Goal: Communication & Community: Answer question/provide support

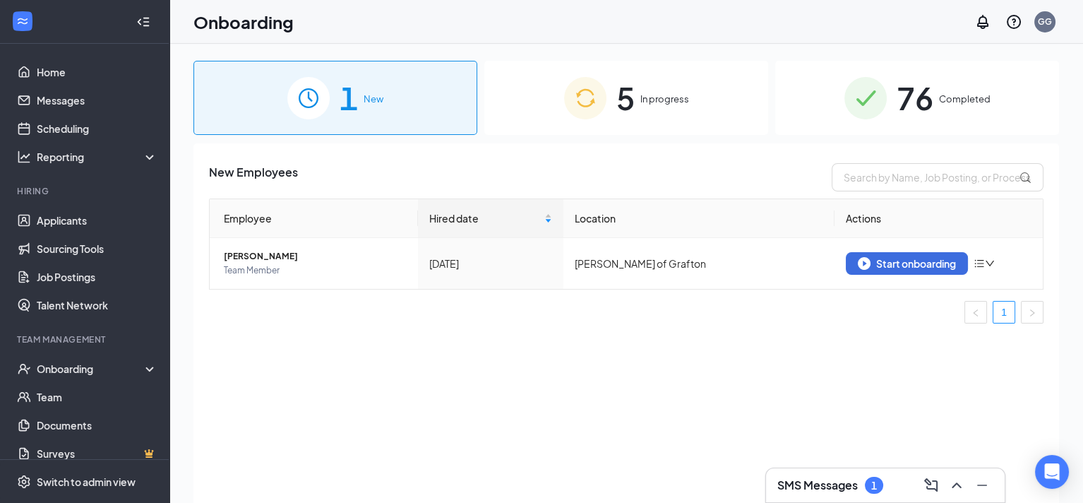
click at [605, 105] on img at bounding box center [585, 98] width 42 height 42
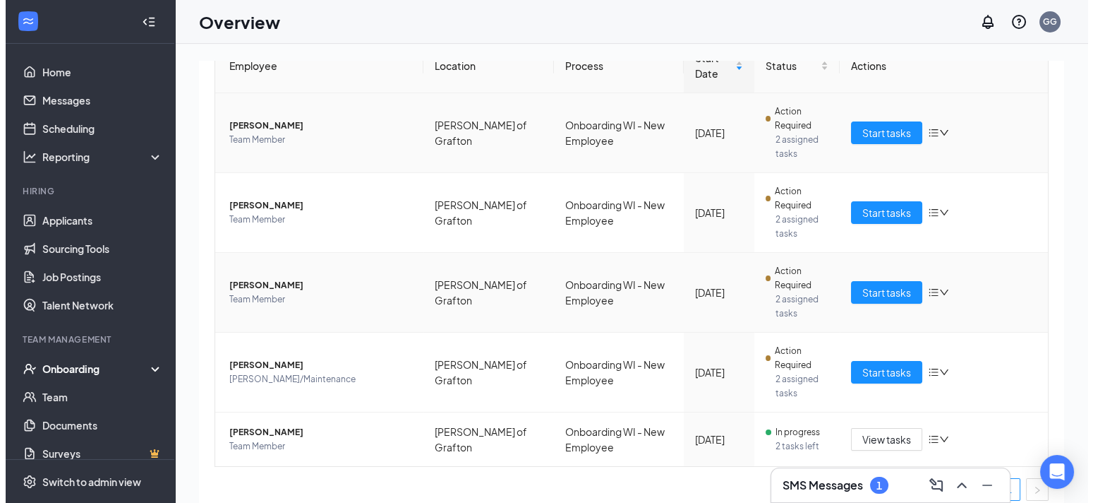
scroll to position [171, 0]
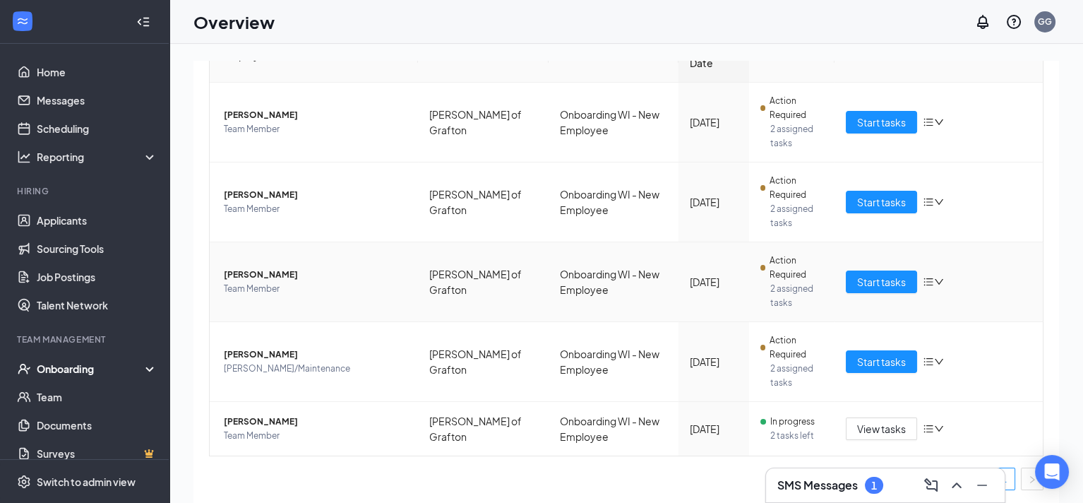
click at [399, 306] on td "[PERSON_NAME] Team Member" at bounding box center [314, 282] width 208 height 80
click at [78, 104] on link "Messages" at bounding box center [97, 100] width 121 height 28
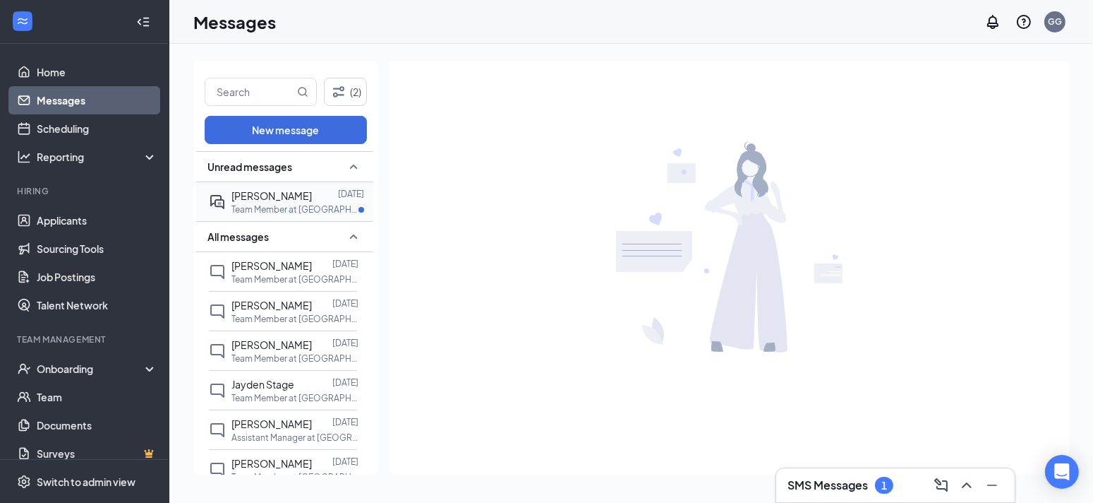
click at [288, 206] on p "Team Member at [GEOGRAPHIC_DATA][PERSON_NAME] of [GEOGRAPHIC_DATA]" at bounding box center [295, 209] width 127 height 12
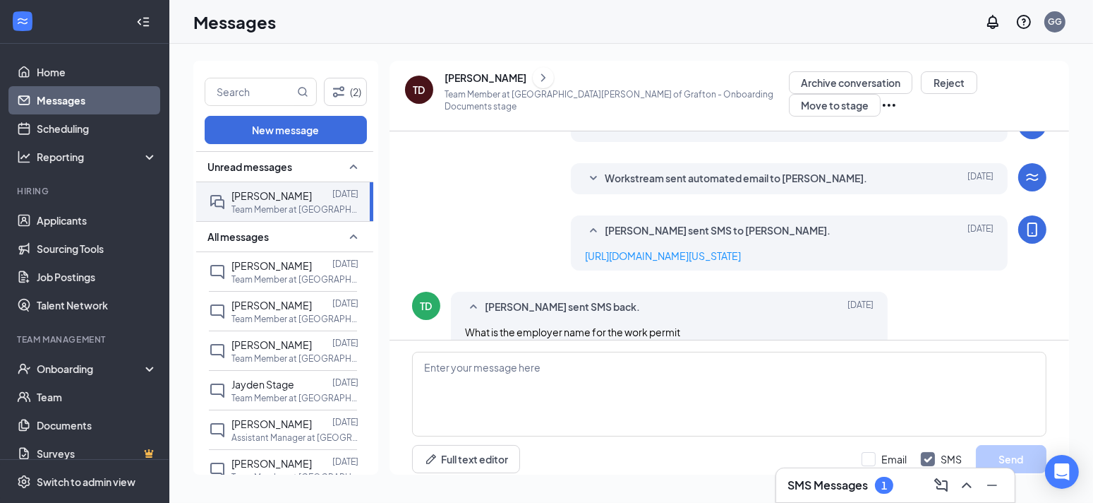
scroll to position [291, 0]
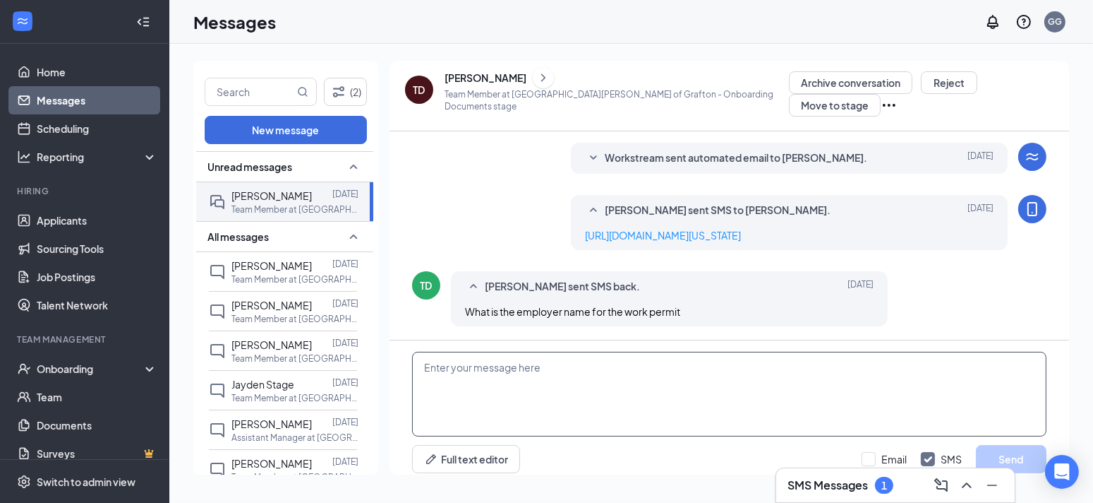
click at [625, 380] on textarea at bounding box center [729, 394] width 635 height 85
type textarea "Grafton Burgers Inc"
click at [1002, 448] on button "Send" at bounding box center [1011, 459] width 71 height 28
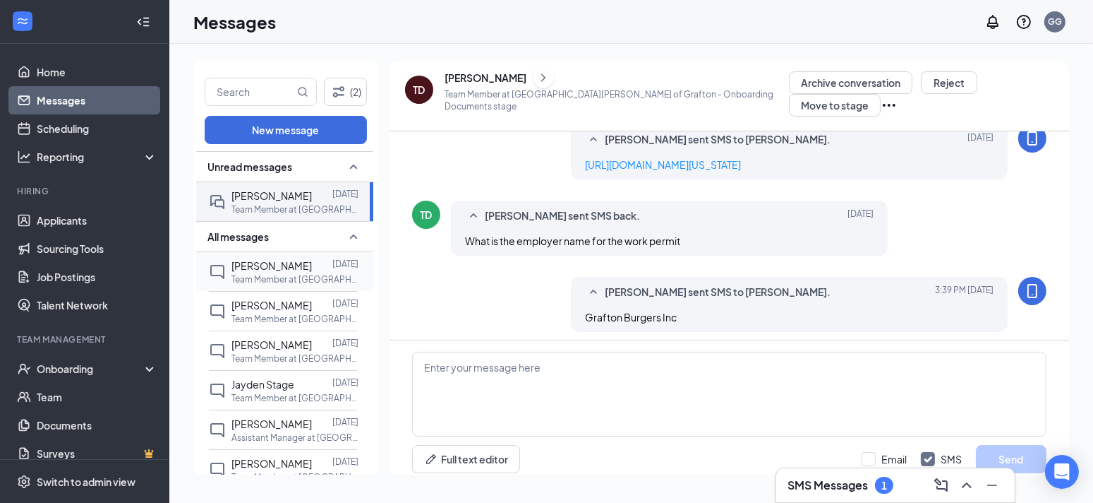
scroll to position [367, 0]
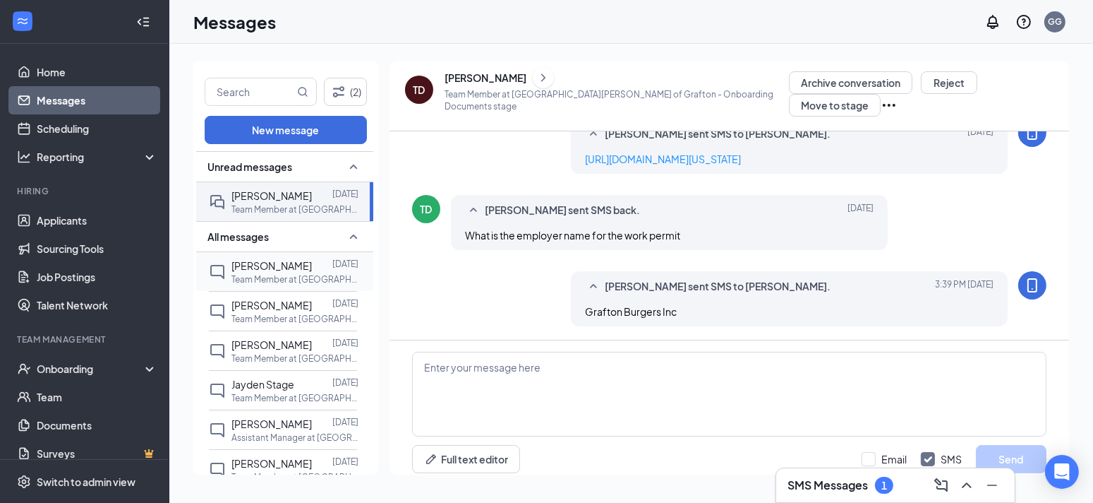
click at [306, 277] on p "Team Member at [GEOGRAPHIC_DATA][PERSON_NAME] of [GEOGRAPHIC_DATA]" at bounding box center [295, 279] width 127 height 12
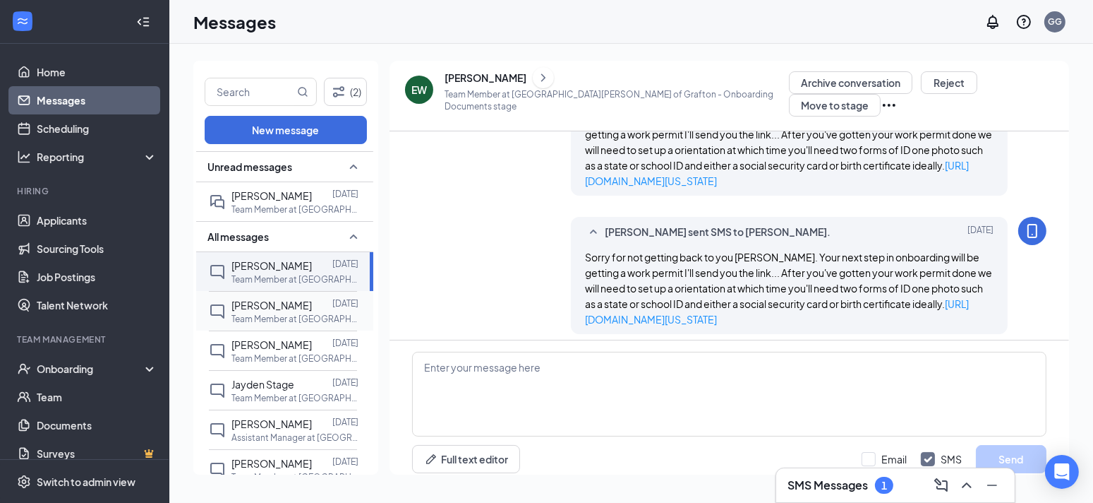
scroll to position [415, 0]
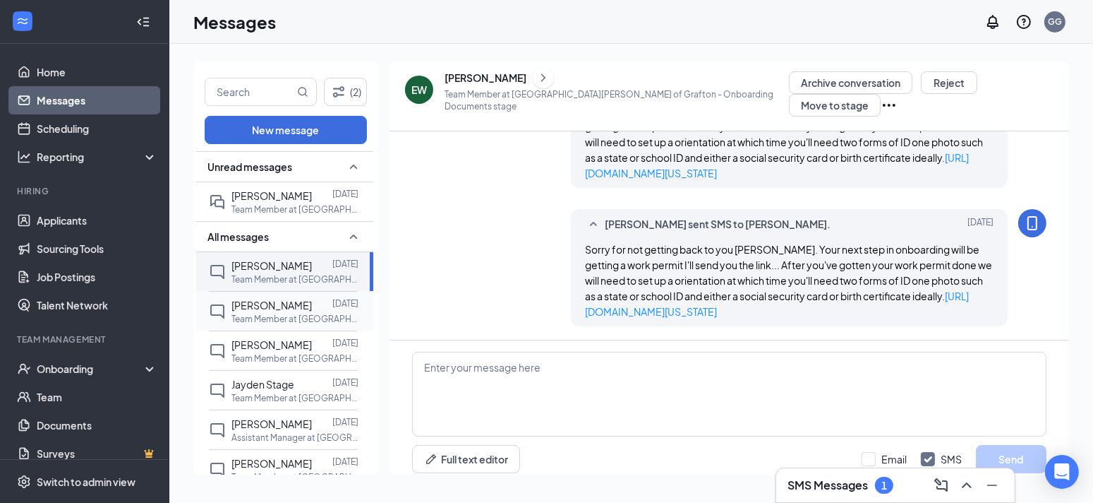
click at [303, 315] on p "Team Member at [GEOGRAPHIC_DATA][PERSON_NAME] of [GEOGRAPHIC_DATA]" at bounding box center [295, 319] width 127 height 12
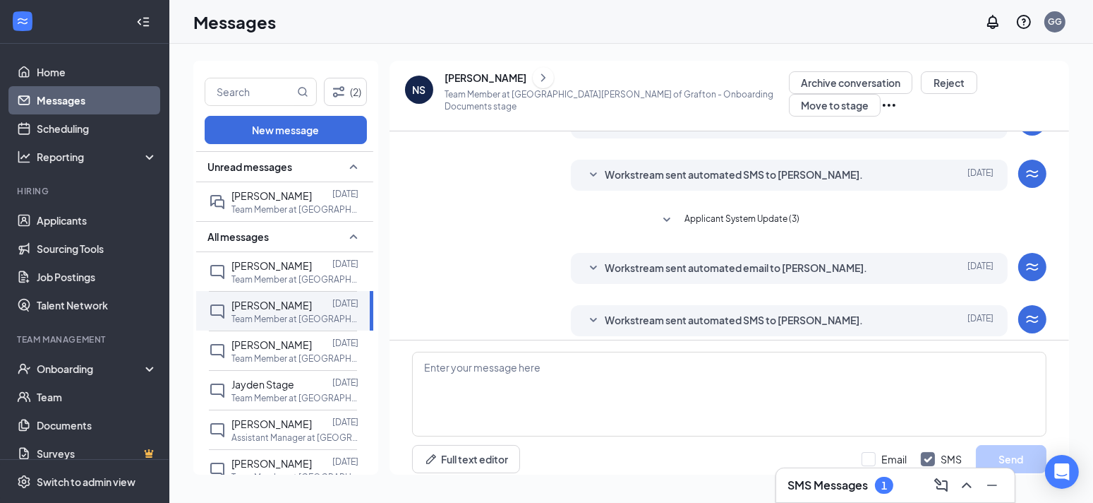
scroll to position [232, 0]
